Goal: Navigation & Orientation: Find specific page/section

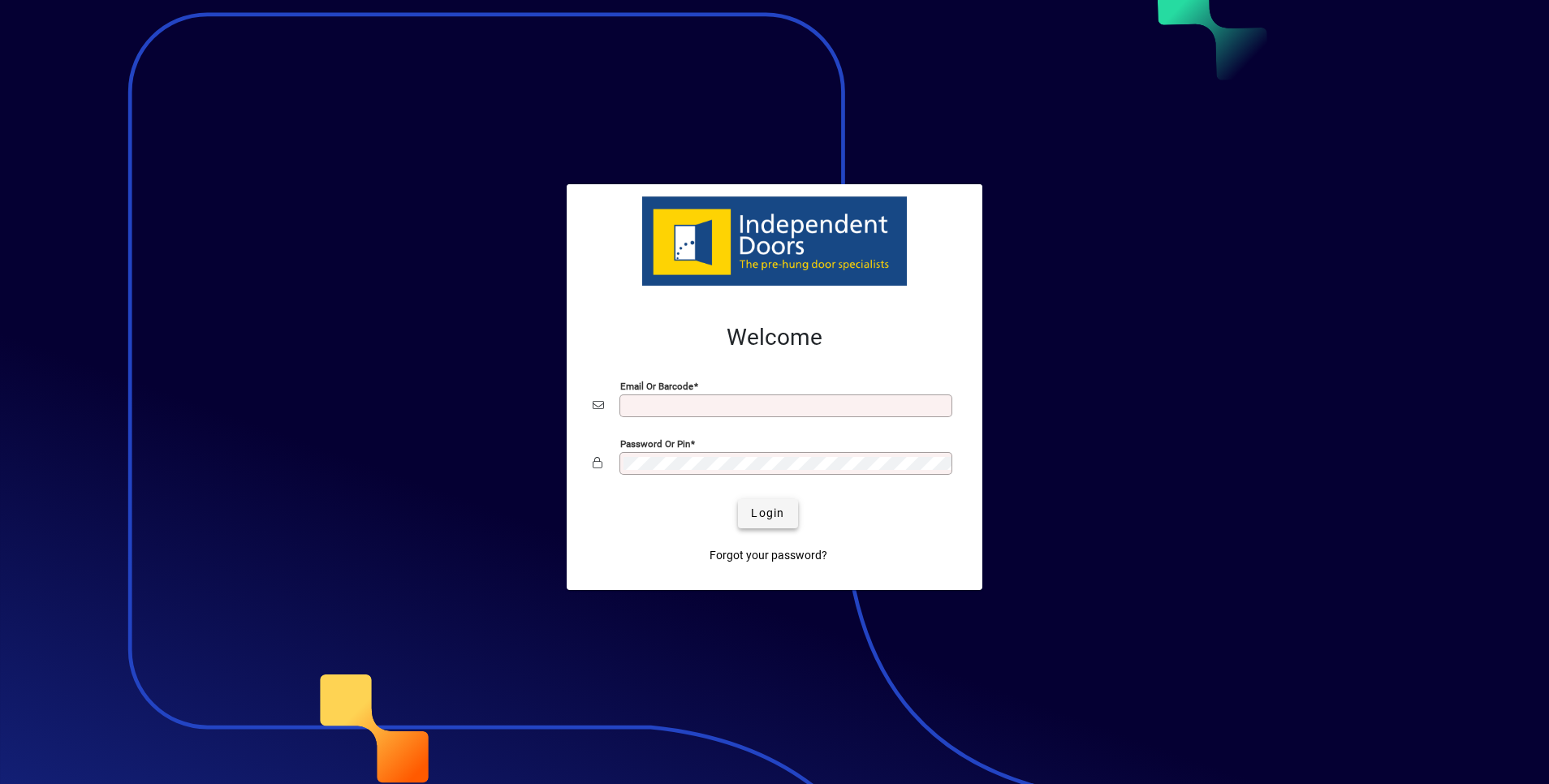
type input "**********"
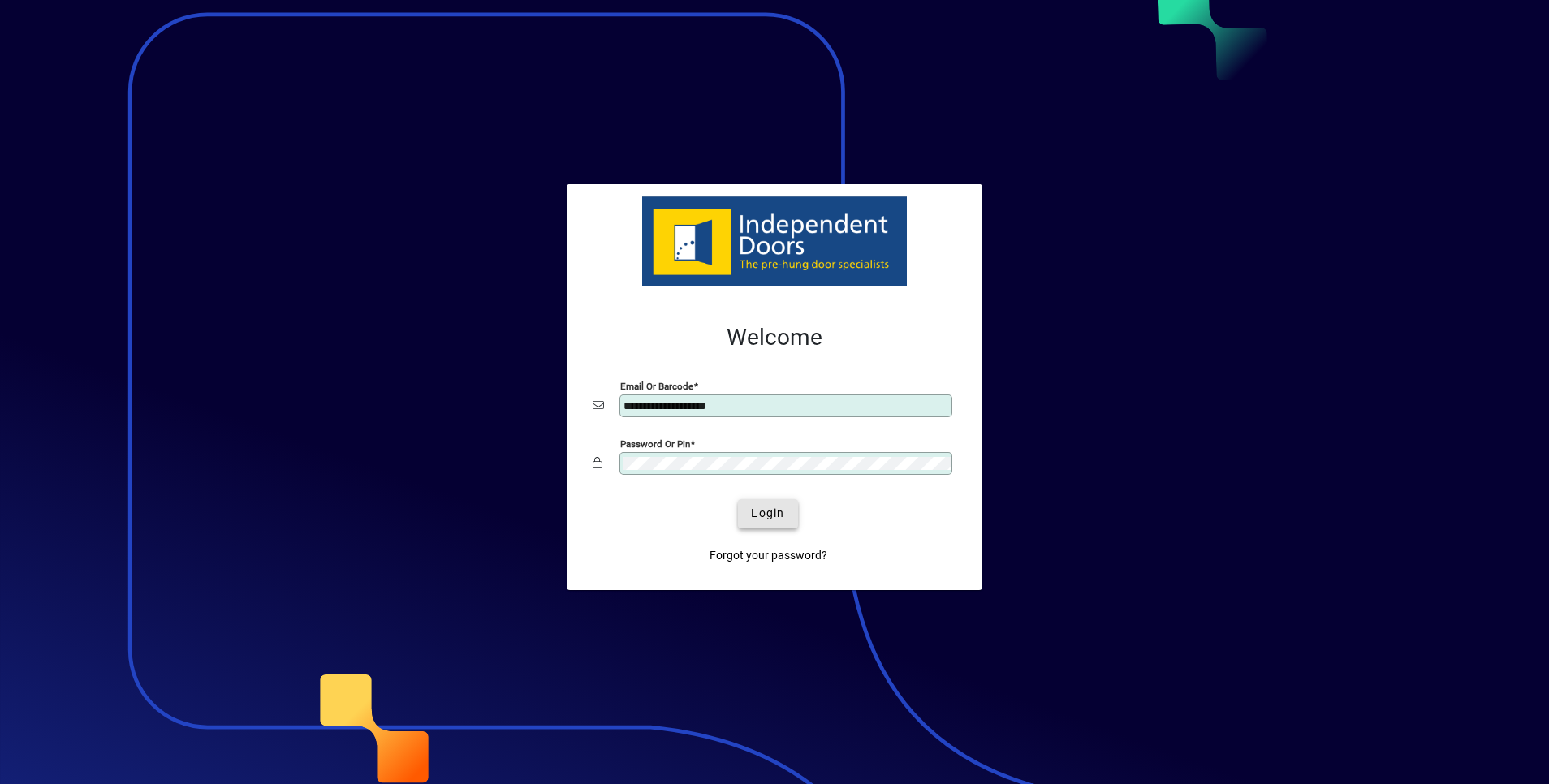
click at [762, 510] on span "Login" at bounding box center [768, 513] width 34 height 17
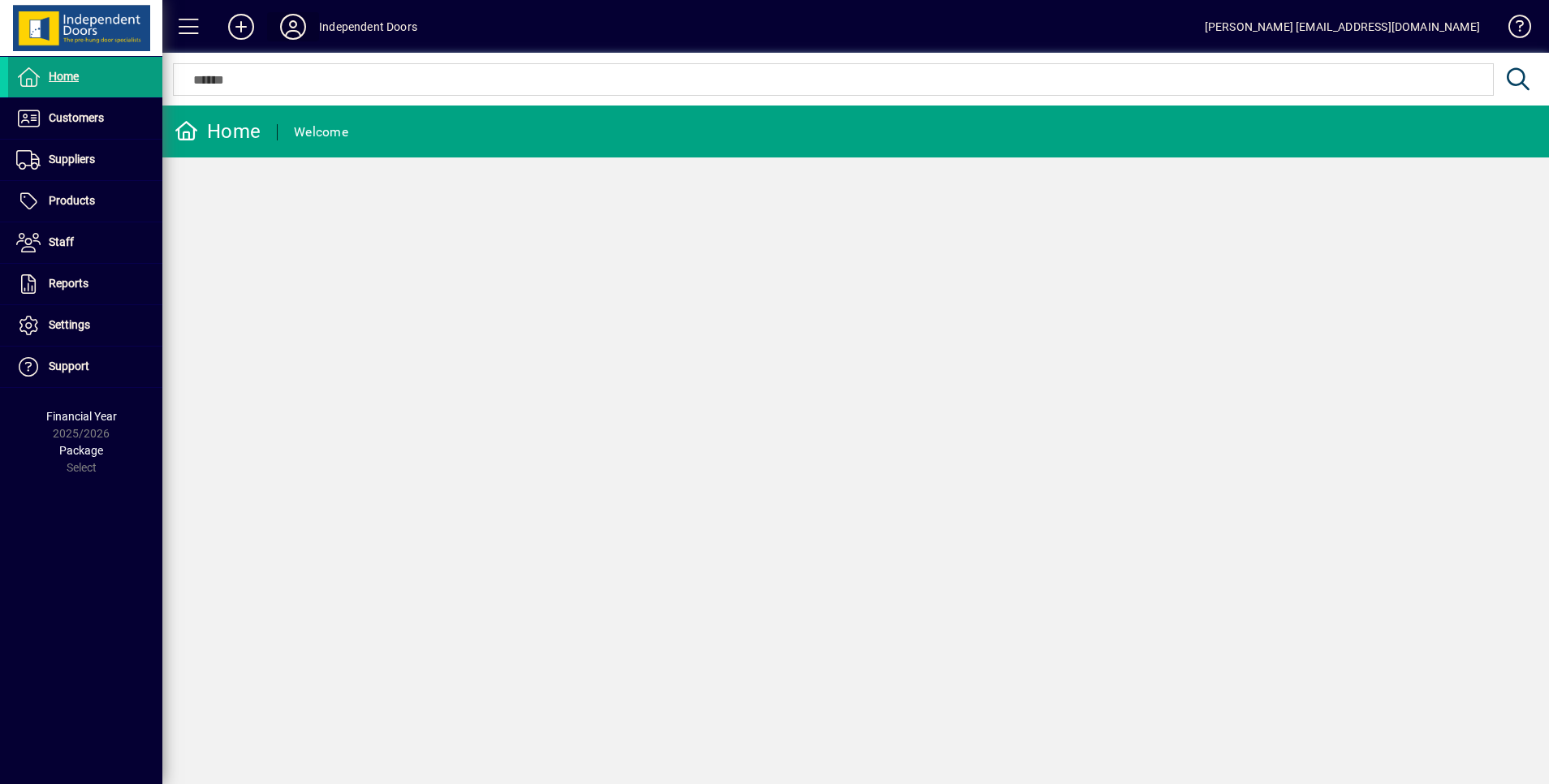
click at [294, 23] on icon at bounding box center [293, 27] width 33 height 26
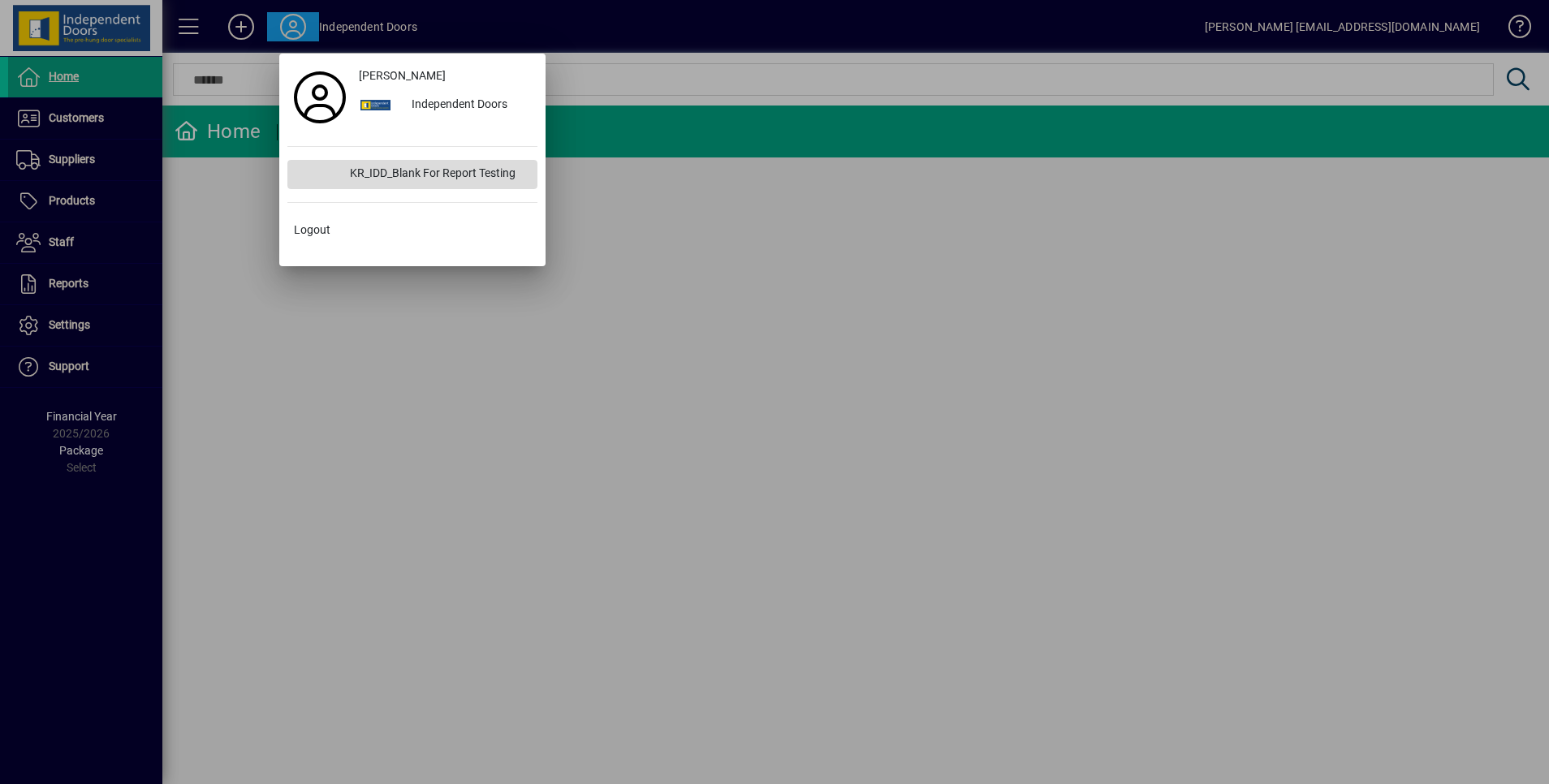
click at [393, 172] on div "KR_IDD_Blank For Report Testing" at bounding box center [437, 174] width 201 height 29
